Goal: Check status

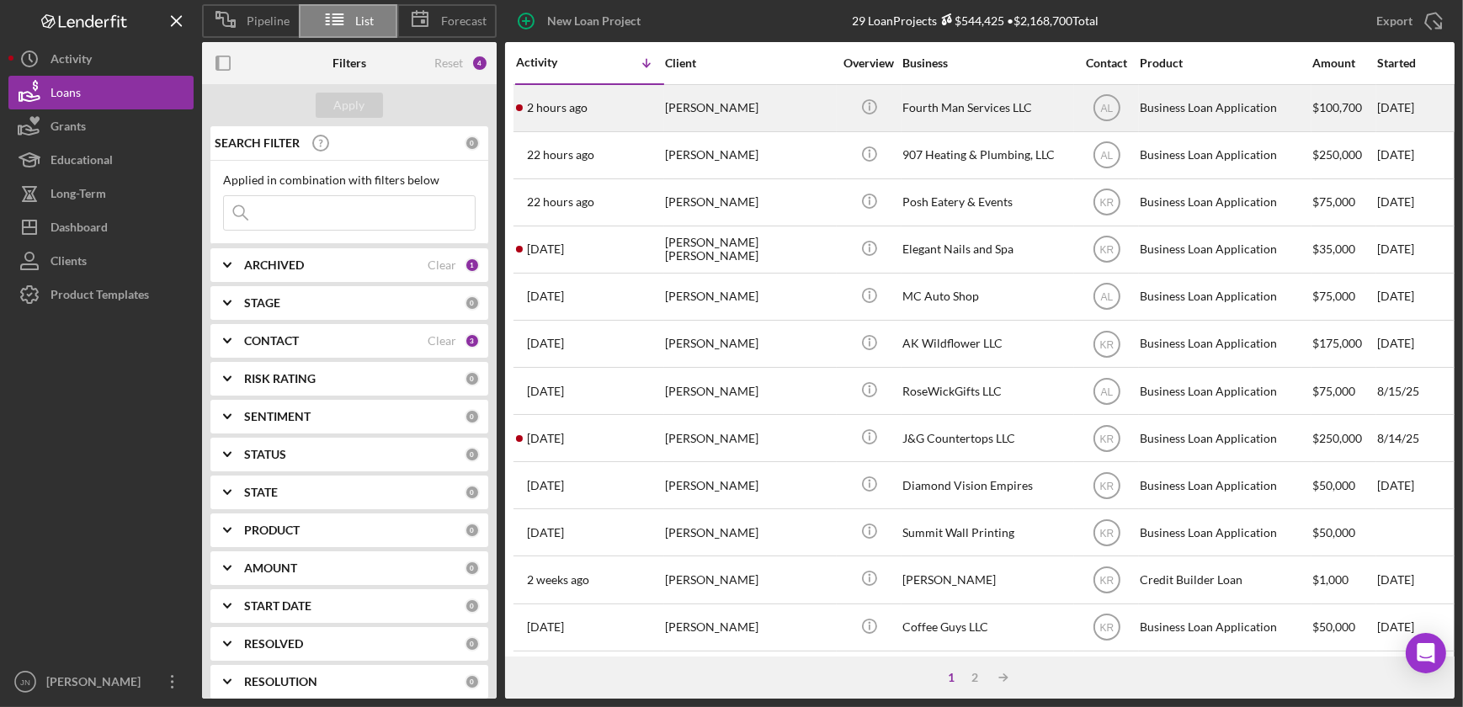
click at [595, 104] on div "2 hours ago [PERSON_NAME]" at bounding box center [589, 108] width 147 height 45
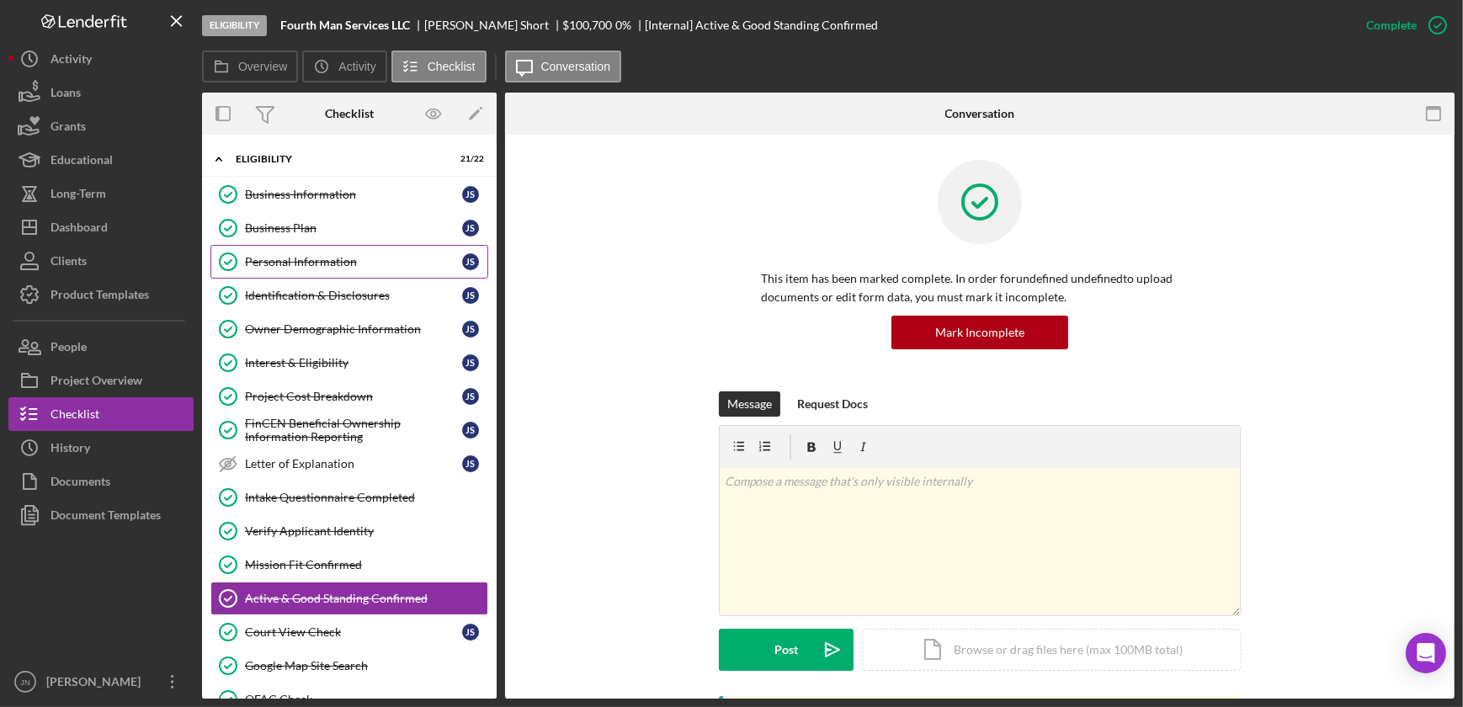
click at [316, 263] on div "Personal Information" at bounding box center [353, 261] width 217 height 13
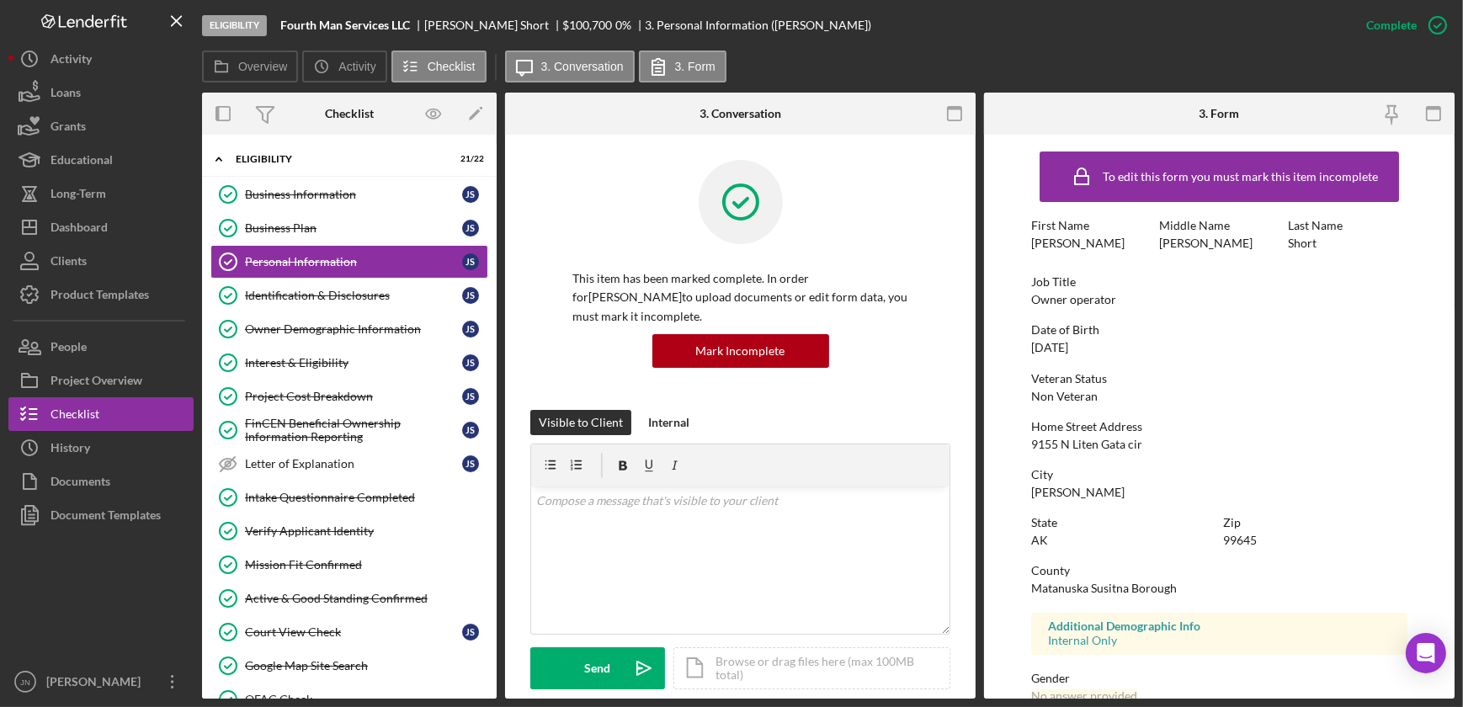
scroll to position [221, 0]
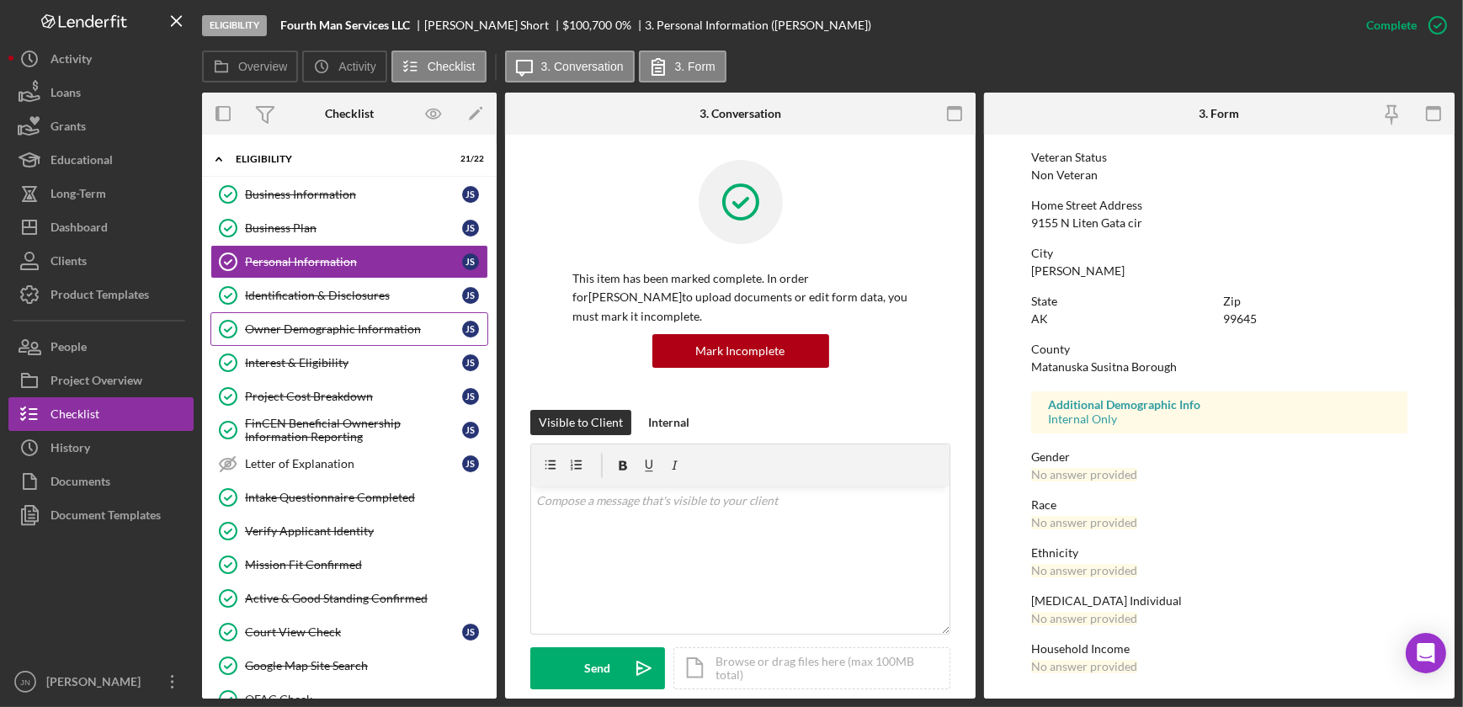
click at [352, 326] on div "Owner Demographic Information" at bounding box center [353, 328] width 217 height 13
